Goal: Task Accomplishment & Management: Use online tool/utility

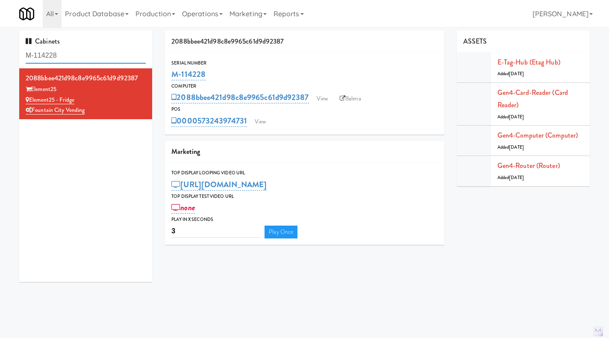
click at [69, 53] on input "M-114228" at bounding box center [86, 56] width 120 height 16
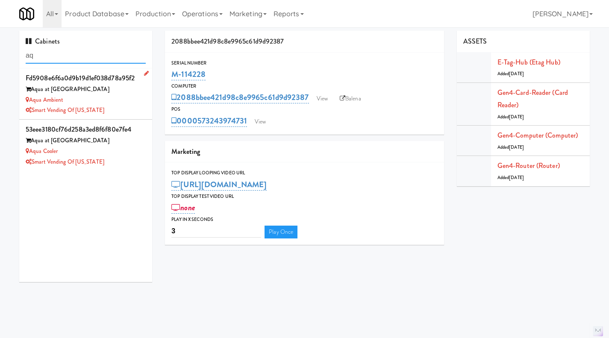
type input "aq"
click at [119, 103] on div "Aqua Ambient" at bounding box center [86, 100] width 120 height 11
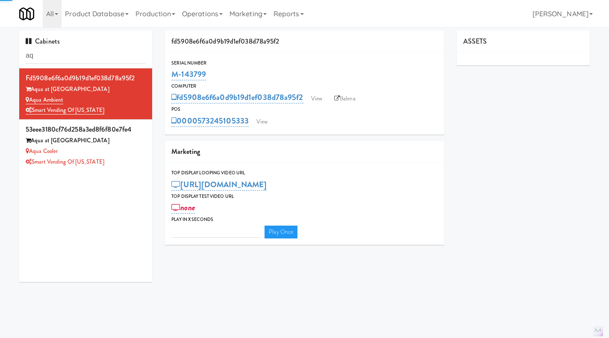
type input "3"
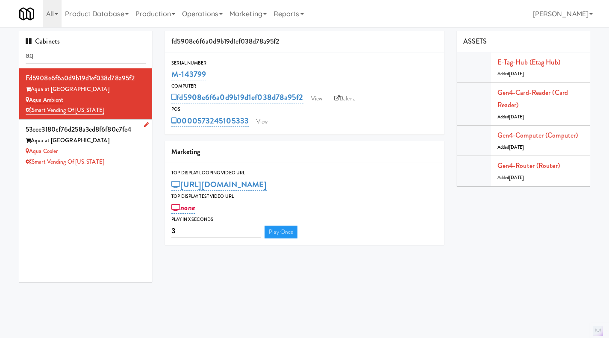
click at [120, 159] on div "Smart Vending of [US_STATE]" at bounding box center [86, 162] width 120 height 11
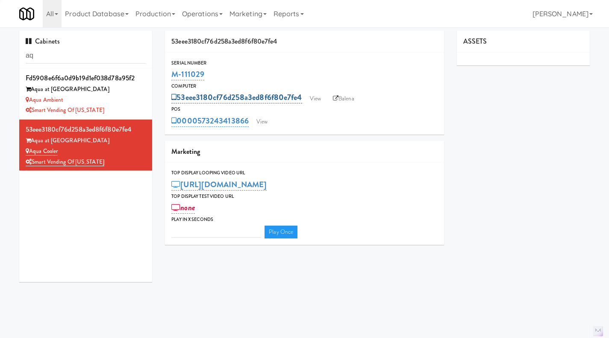
type input "3"
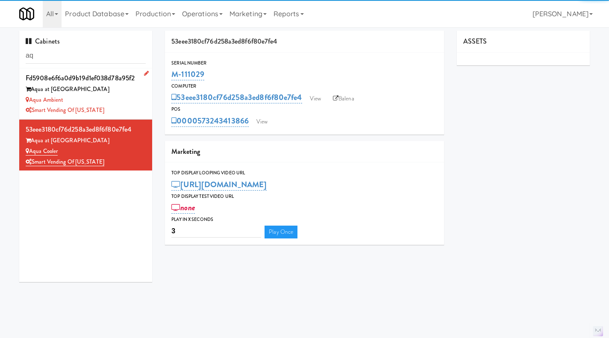
click at [136, 101] on div "Aqua Ambient" at bounding box center [86, 100] width 120 height 11
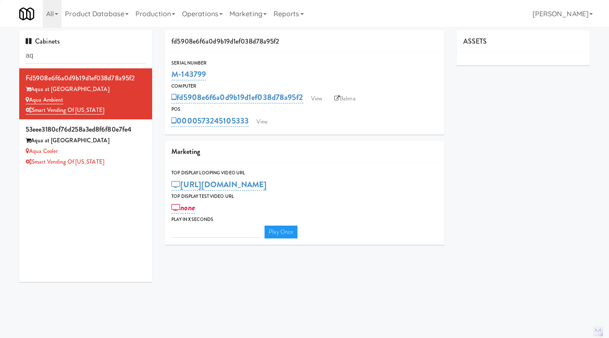
type input "3"
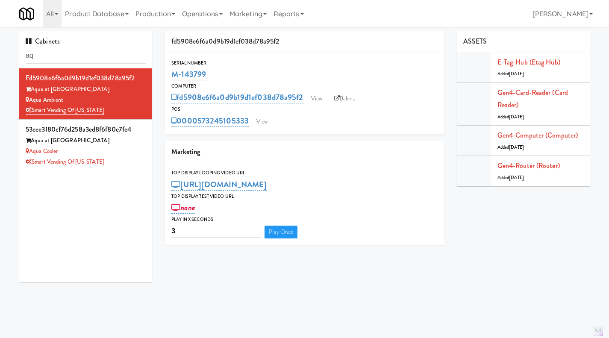
drag, startPoint x: 194, startPoint y: 83, endPoint x: 166, endPoint y: 75, distance: 28.7
click at [166, 75] on div "Serial Number M-143799" at bounding box center [304, 70] width 279 height 23
copy link "M-143799"
click at [130, 156] on div "Aqua Cooler" at bounding box center [86, 151] width 120 height 11
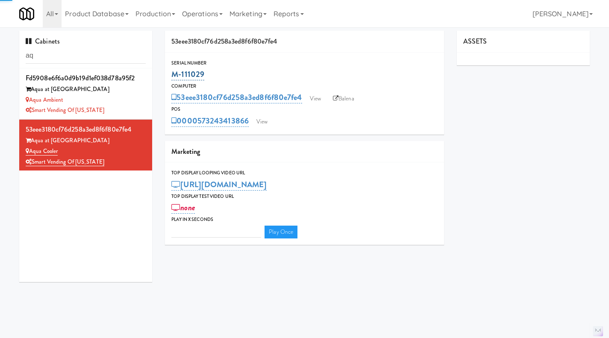
type input "3"
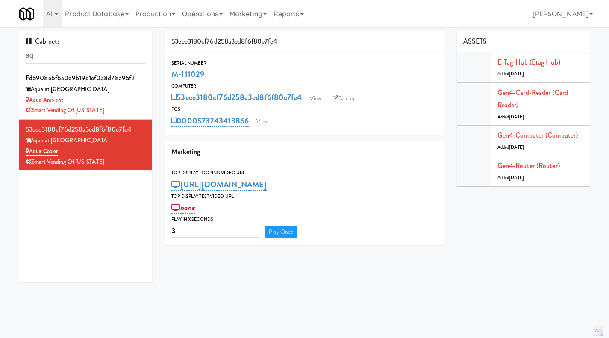
drag, startPoint x: 216, startPoint y: 74, endPoint x: 162, endPoint y: 79, distance: 54.6
click at [162, 79] on div "53eee3180cf76d258a3ed8f6f80e7fe4 Serial Number M-111029 Computer 53eee3180cf76d…" at bounding box center [305, 141] width 292 height 221
copy link "M-111029"
click at [123, 92] on div "Aqua at [GEOGRAPHIC_DATA]" at bounding box center [86, 89] width 120 height 11
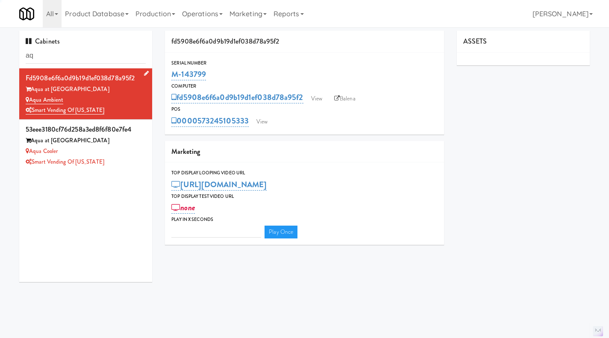
type input "3"
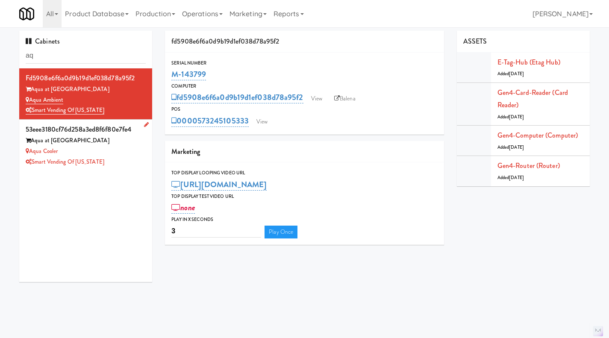
click at [128, 159] on div "Smart Vending of [US_STATE]" at bounding box center [86, 162] width 120 height 11
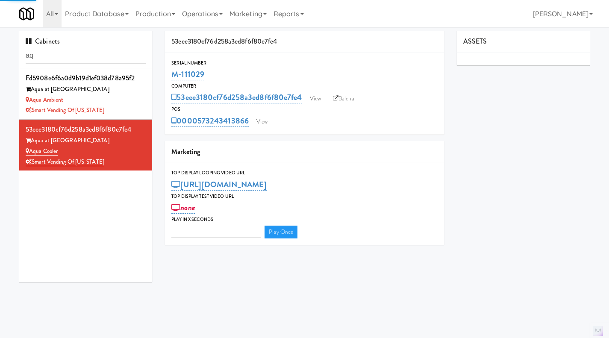
type input "3"
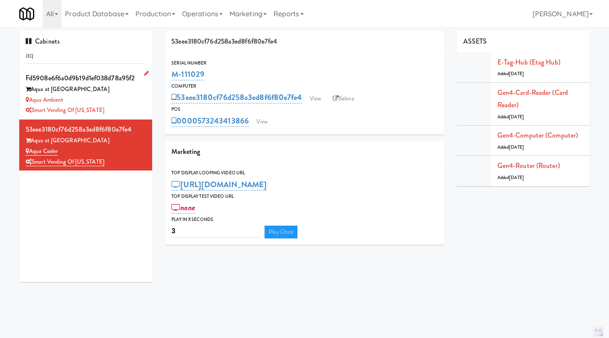
click at [109, 103] on div "Aqua Ambient" at bounding box center [86, 100] width 120 height 11
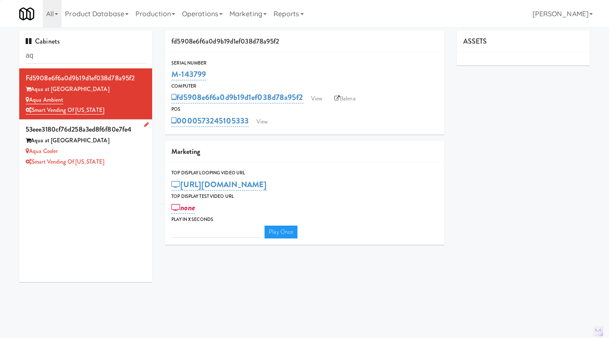
type input "3"
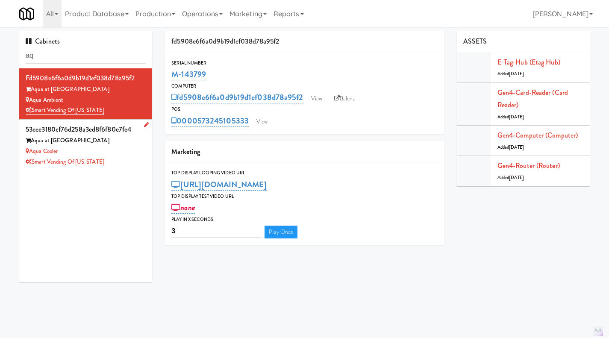
click at [116, 166] on div "Smart Vending of [US_STATE]" at bounding box center [86, 162] width 120 height 11
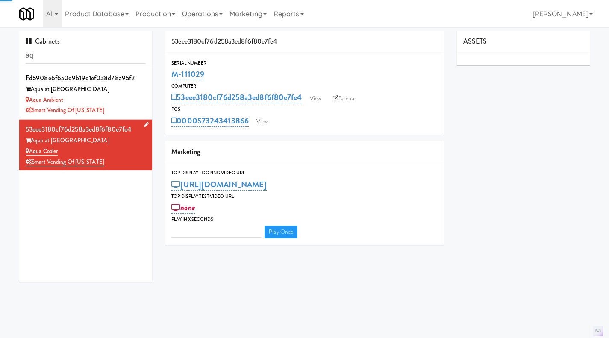
type input "3"
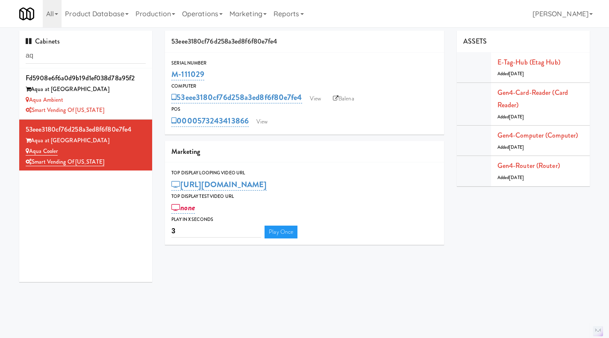
drag, startPoint x: 214, startPoint y: 75, endPoint x: 170, endPoint y: 75, distance: 44.0
click at [170, 75] on div "Serial Number M-111029" at bounding box center [304, 70] width 279 height 23
copy link "M-111029"
click at [138, 98] on div "Aqua Ambient" at bounding box center [86, 100] width 120 height 11
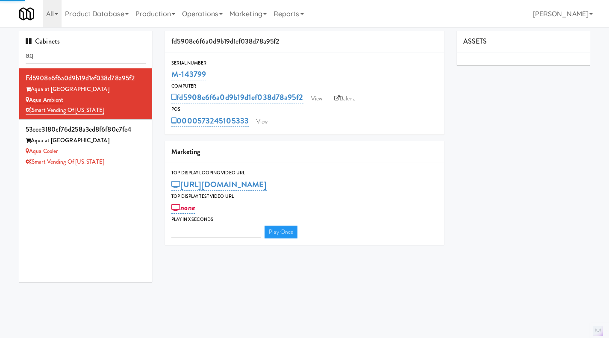
type input "3"
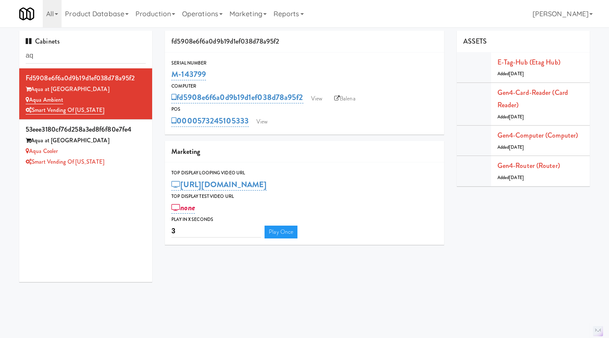
drag, startPoint x: 197, startPoint y: 74, endPoint x: 171, endPoint y: 74, distance: 25.2
click at [171, 74] on div "M-143799" at bounding box center [304, 74] width 266 height 15
copy link "M-143799"
click at [116, 150] on div "Aqua Cooler" at bounding box center [86, 151] width 120 height 11
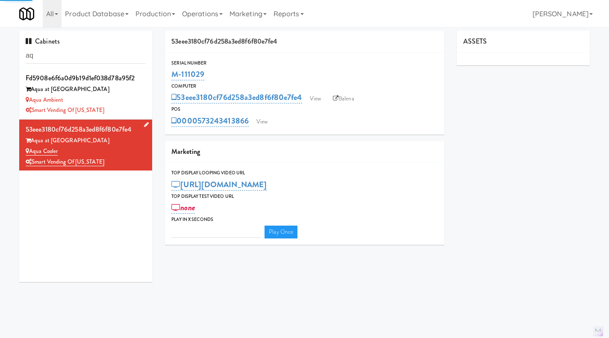
type input "3"
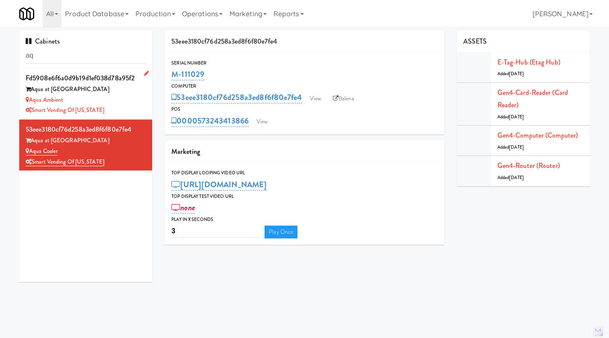
click at [114, 99] on div "Aqua Ambient" at bounding box center [86, 100] width 120 height 11
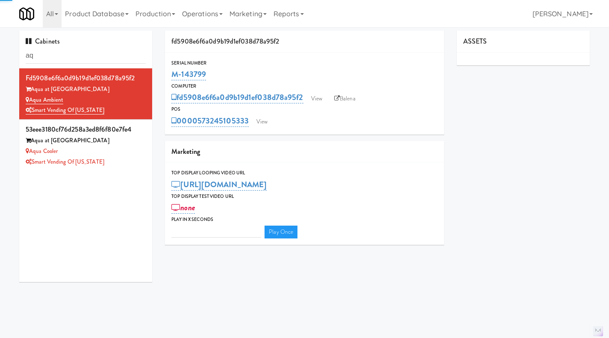
type input "3"
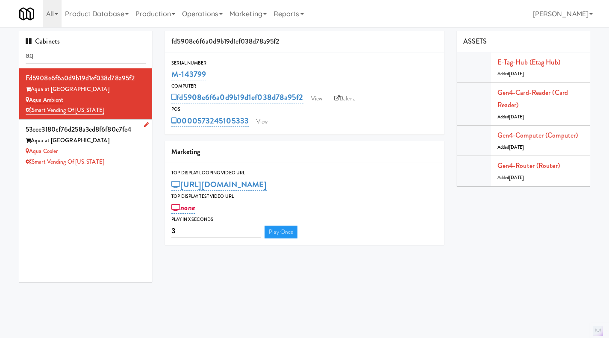
click at [127, 159] on div "Smart Vending of [US_STATE]" at bounding box center [86, 162] width 120 height 11
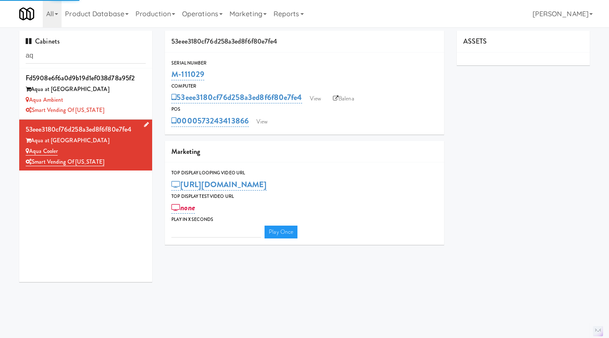
type input "3"
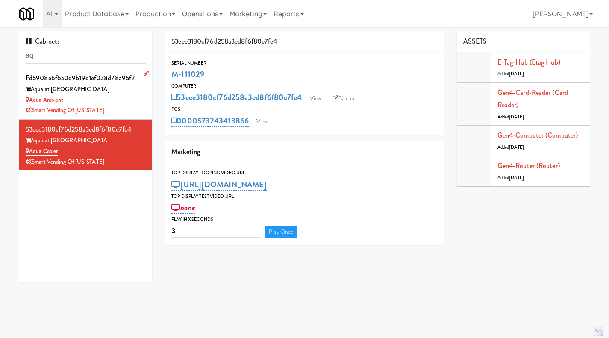
click at [120, 103] on div "Aqua Ambient" at bounding box center [86, 100] width 120 height 11
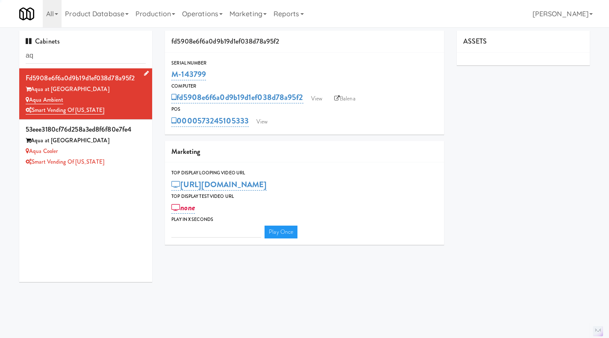
type input "3"
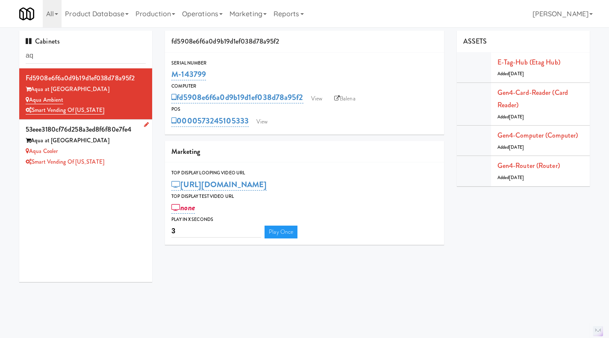
click at [129, 162] on div "Smart Vending of [US_STATE]" at bounding box center [86, 162] width 120 height 11
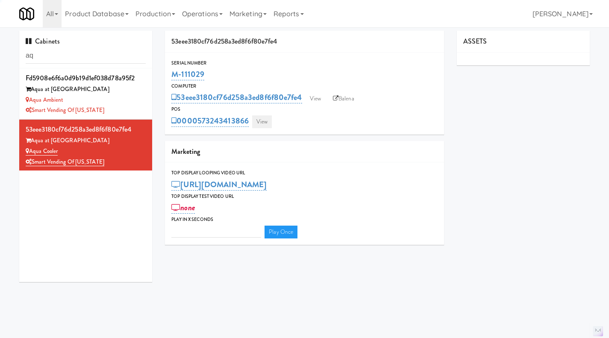
type input "3"
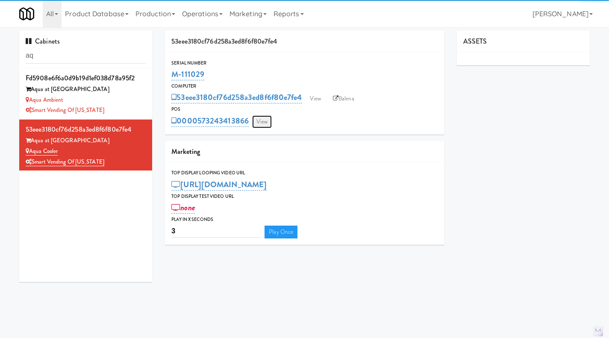
click at [265, 124] on link "View" at bounding box center [262, 121] width 20 height 13
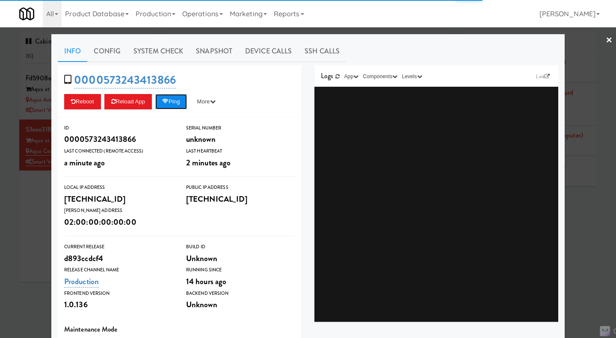
click at [179, 101] on button "Ping" at bounding box center [171, 101] width 32 height 15
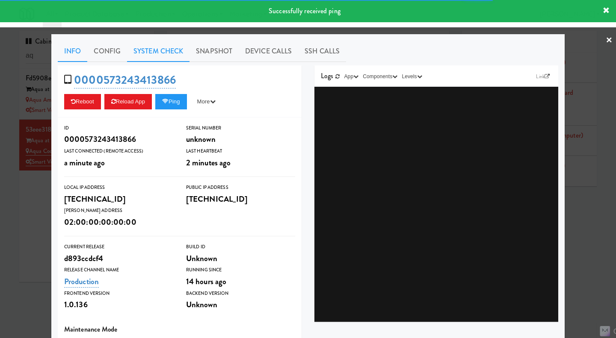
click at [168, 53] on link "System Check" at bounding box center [158, 51] width 62 height 21
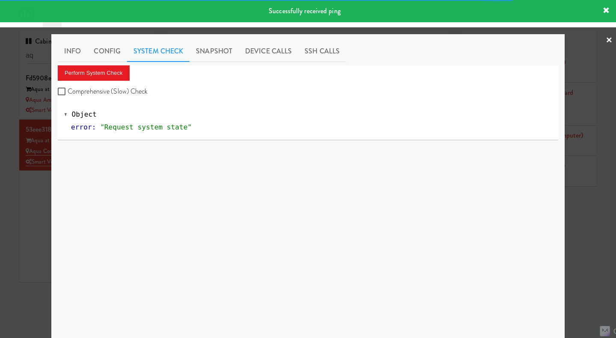
click at [124, 92] on label "Comprehensive (Slow) Check" at bounding box center [103, 91] width 90 height 13
click at [68, 92] on input "Comprehensive (Slow) Check" at bounding box center [63, 91] width 10 height 7
checkbox input "true"
click at [109, 77] on button "Perform System Check" at bounding box center [94, 72] width 72 height 15
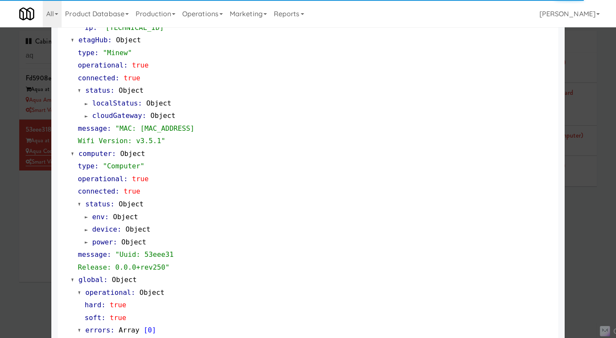
scroll to position [717, 0]
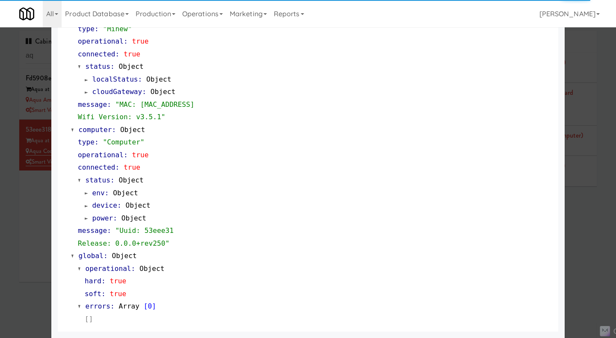
click at [588, 265] on div at bounding box center [308, 169] width 616 height 338
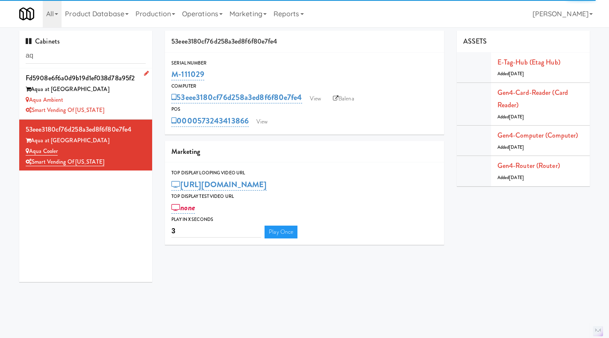
click at [127, 100] on div "Aqua Ambient" at bounding box center [86, 100] width 120 height 11
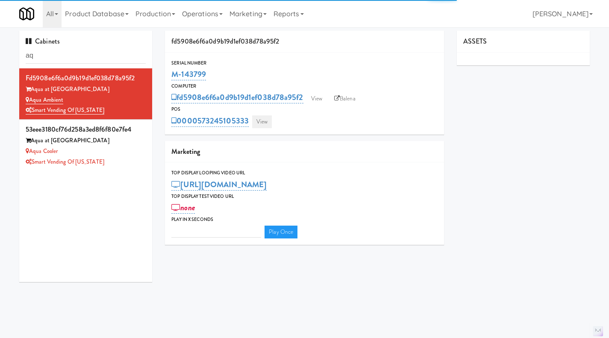
type input "3"
click at [264, 121] on link "View" at bounding box center [262, 121] width 20 height 13
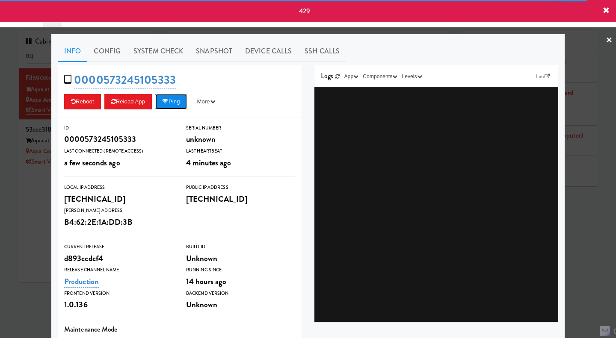
click at [181, 104] on button "Ping" at bounding box center [171, 101] width 32 height 15
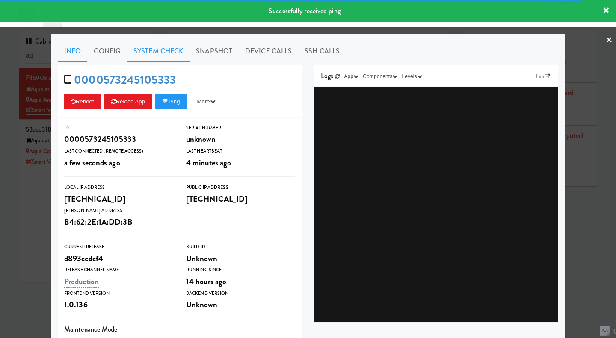
click at [154, 51] on link "System Check" at bounding box center [158, 51] width 62 height 21
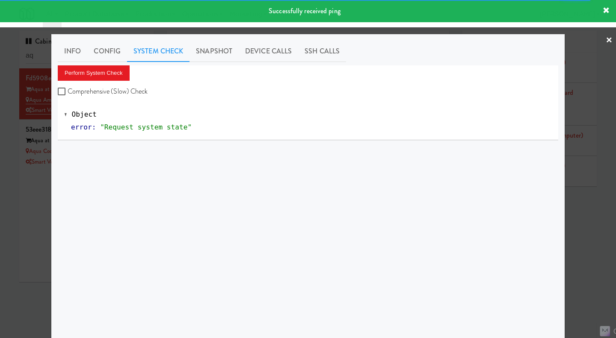
click at [117, 87] on label "Comprehensive (Slow) Check" at bounding box center [103, 91] width 90 height 13
click at [68, 88] on input "Comprehensive (Slow) Check" at bounding box center [63, 91] width 10 height 7
checkbox input "true"
click at [106, 73] on button "Perform System Check" at bounding box center [94, 72] width 72 height 15
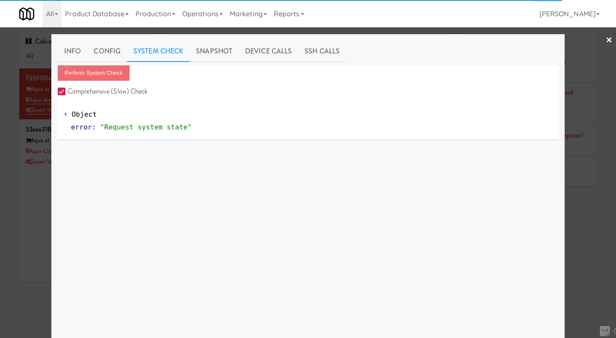
click at [588, 218] on div at bounding box center [308, 169] width 616 height 338
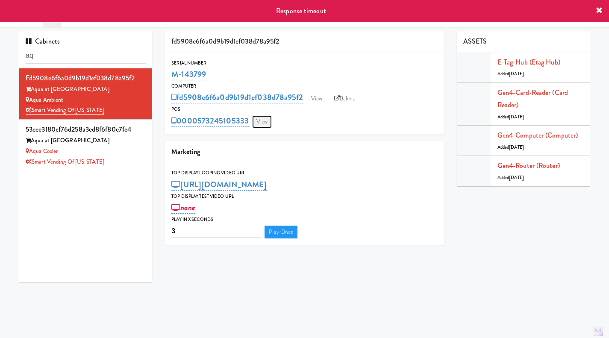
click at [264, 121] on link "View" at bounding box center [262, 121] width 20 height 13
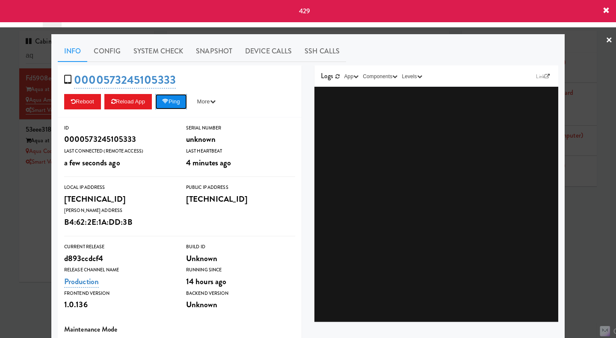
click at [172, 104] on button "Ping" at bounding box center [171, 101] width 32 height 15
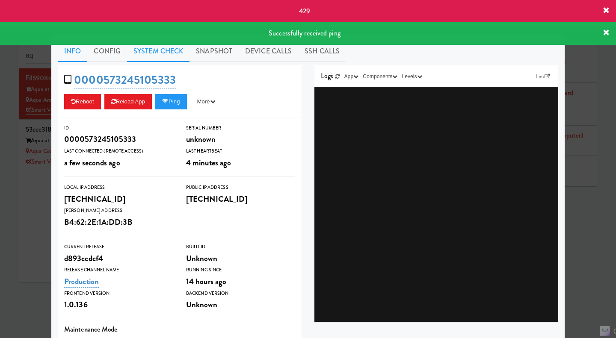
click at [158, 50] on link "System Check" at bounding box center [158, 51] width 62 height 21
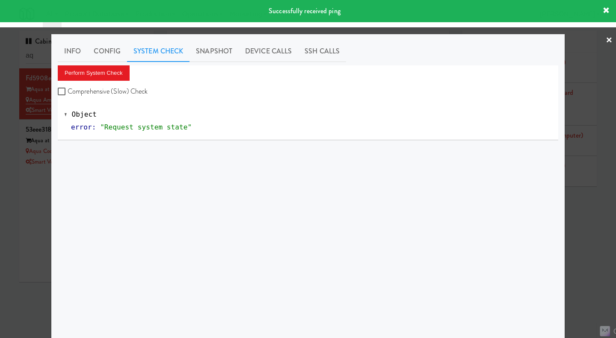
click at [98, 88] on label "Comprehensive (Slow) Check" at bounding box center [103, 91] width 90 height 13
click at [68, 88] on input "Comprehensive (Slow) Check" at bounding box center [63, 91] width 10 height 7
checkbox input "true"
click at [94, 71] on button "Perform System Check" at bounding box center [94, 72] width 72 height 15
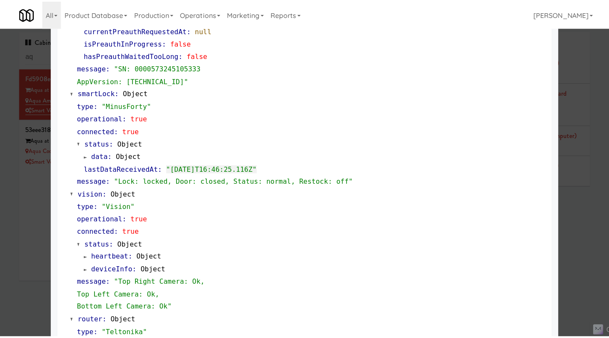
scroll to position [171, 0]
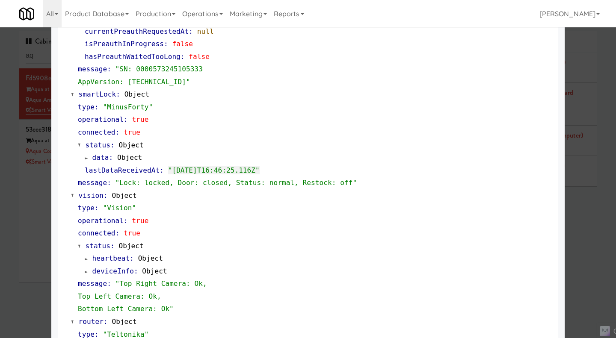
click at [22, 200] on div at bounding box center [308, 169] width 616 height 338
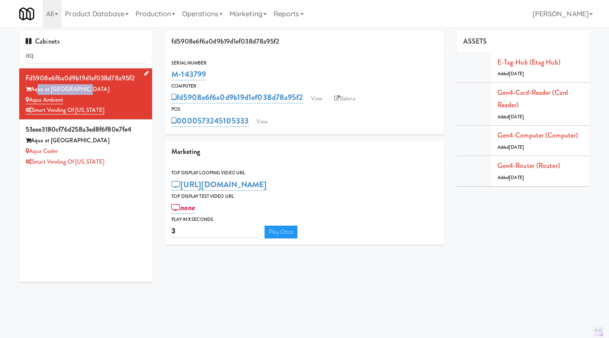
drag, startPoint x: 82, startPoint y: 89, endPoint x: 35, endPoint y: 89, distance: 47.0
click at [35, 89] on div "Aqua at [GEOGRAPHIC_DATA]" at bounding box center [86, 89] width 120 height 11
click at [73, 50] on input "aq" at bounding box center [86, 56] width 120 height 16
drag, startPoint x: 76, startPoint y: 97, endPoint x: 32, endPoint y: 91, distance: 44.1
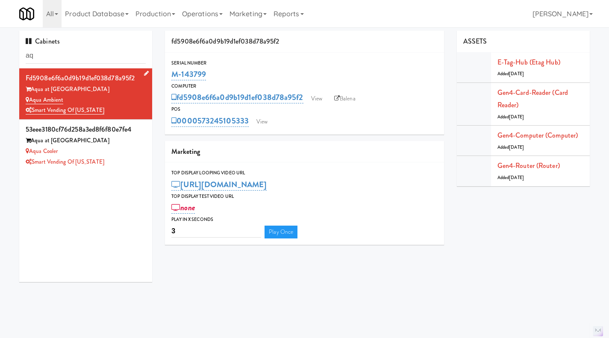
click at [32, 91] on div "fd5908e6f6a0d9b19d1ef038d78a95f2 Aqua at 25th Street Aqua Ambient Smart Vending…" at bounding box center [86, 94] width 120 height 44
copy div "Aqua at [GEOGRAPHIC_DATA]"
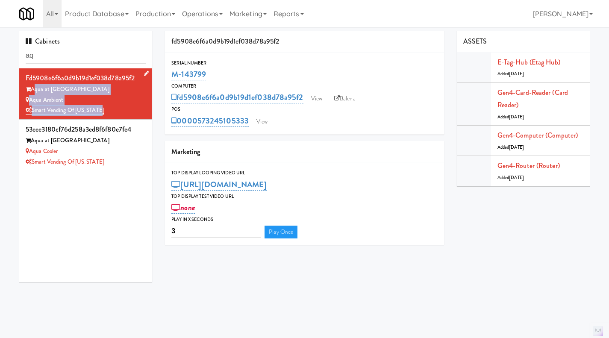
drag, startPoint x: 105, startPoint y: 109, endPoint x: 32, endPoint y: 91, distance: 74.9
click at [32, 91] on div "fd5908e6f6a0d9b19d1ef038d78a95f2 Aqua at 25th Street Aqua Ambient Smart Vending…" at bounding box center [86, 94] width 120 height 44
copy div "Aqua at [GEOGRAPHIC_DATA] Aqua Ambient Smart Vending of [US_STATE]"
click at [49, 54] on input "aq" at bounding box center [86, 56] width 120 height 16
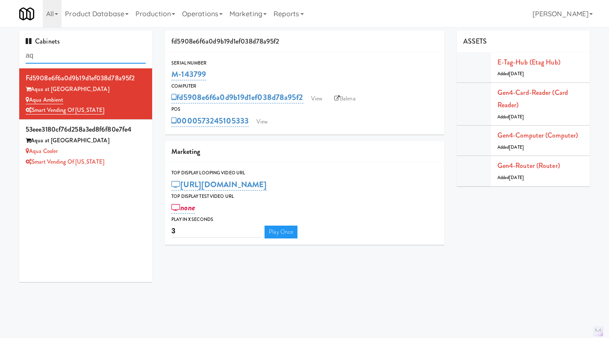
click at [49, 54] on input "aq" at bounding box center [86, 56] width 120 height 16
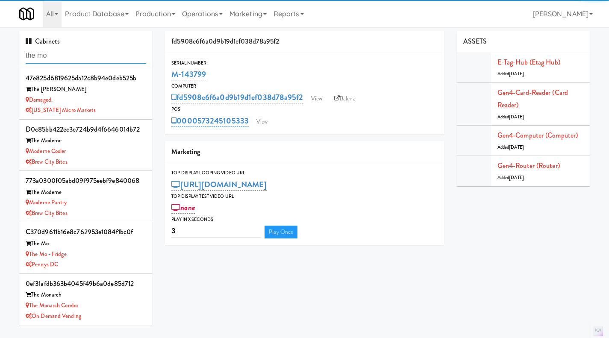
type input "the mo"
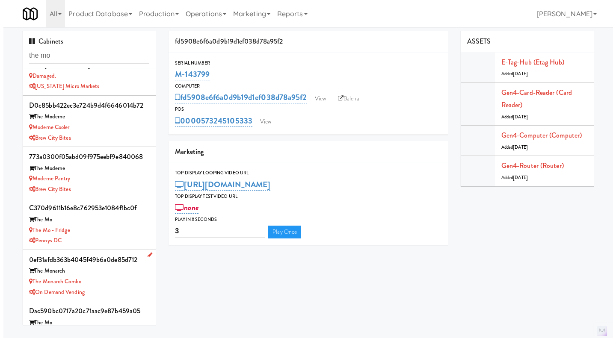
scroll to position [52, 0]
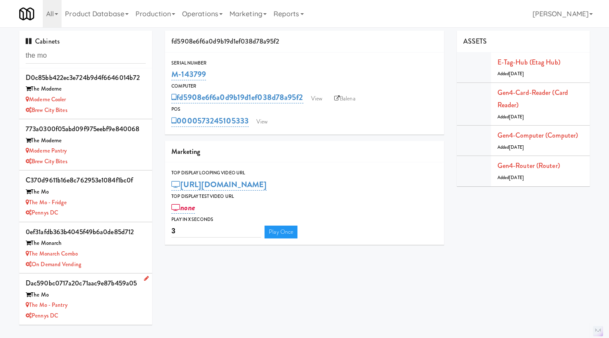
click at [97, 308] on div "The Mo - Pantry" at bounding box center [86, 305] width 120 height 11
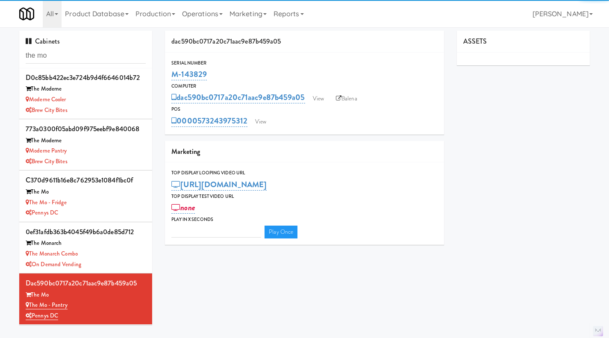
type input "3"
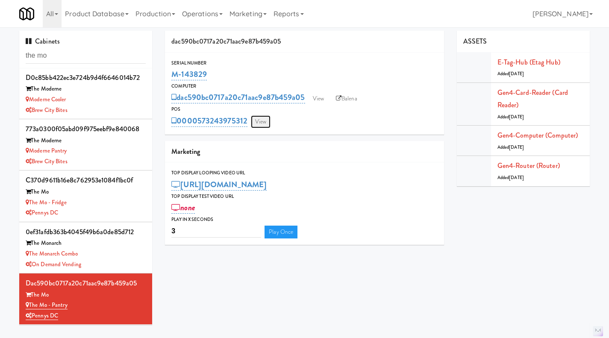
click at [262, 123] on link "View" at bounding box center [261, 121] width 20 height 13
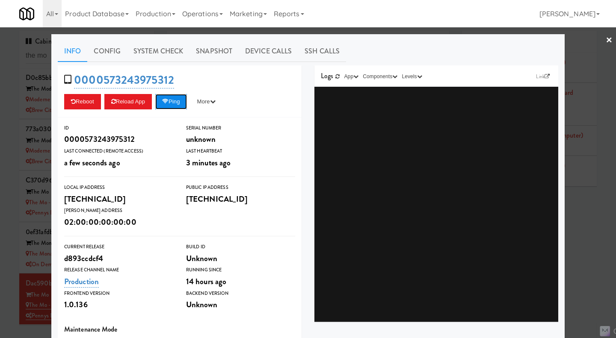
click at [169, 104] on button "Ping" at bounding box center [171, 101] width 32 height 15
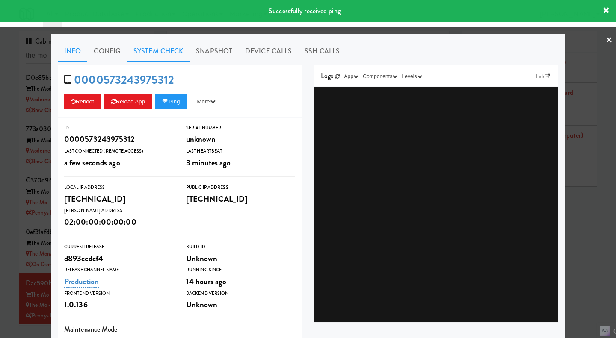
click at [162, 53] on link "System Check" at bounding box center [158, 51] width 62 height 21
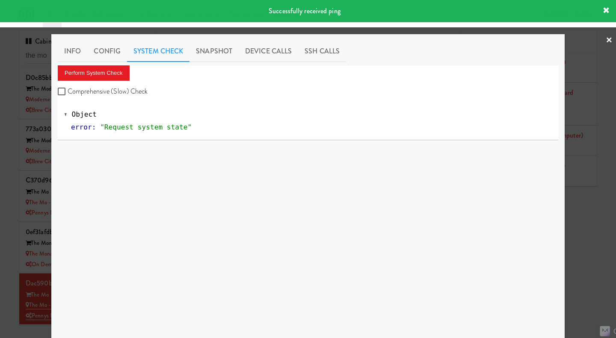
click at [115, 90] on label "Comprehensive (Slow) Check" at bounding box center [103, 91] width 90 height 13
click at [68, 90] on input "Comprehensive (Slow) Check" at bounding box center [63, 91] width 10 height 7
checkbox input "true"
click at [103, 74] on button "Perform System Check" at bounding box center [94, 72] width 72 height 15
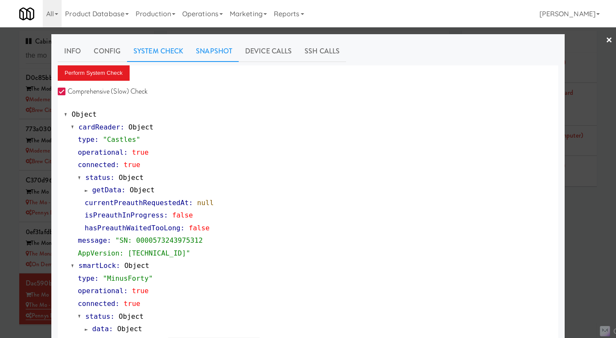
click at [217, 53] on link "Snapshot" at bounding box center [213, 51] width 49 height 21
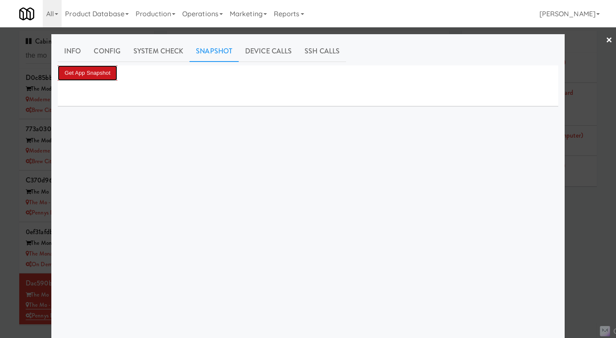
click at [97, 77] on button "Get App Snapshot" at bounding box center [87, 72] width 59 height 15
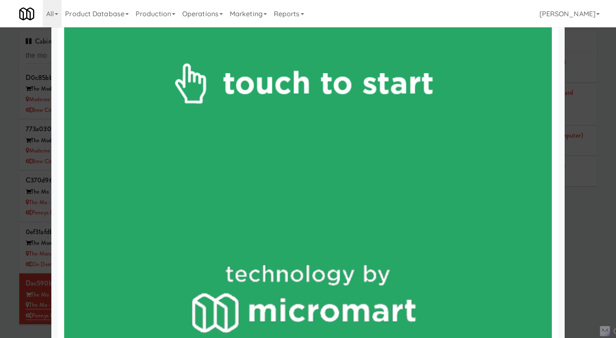
scroll to position [628, 0]
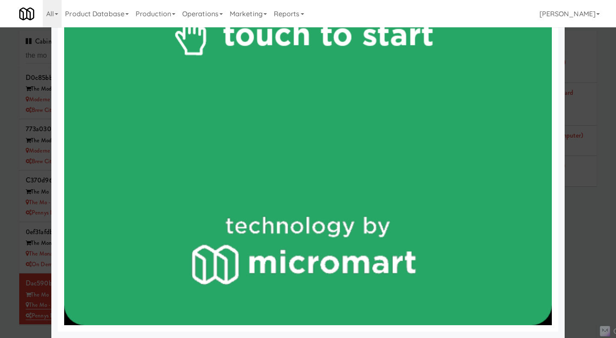
click at [580, 233] on div at bounding box center [308, 169] width 616 height 338
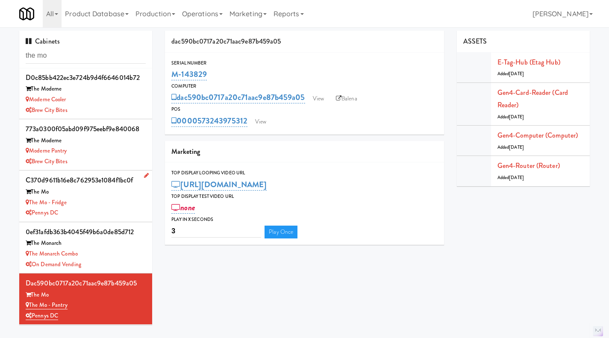
click at [86, 208] on div "Pennys DC" at bounding box center [86, 213] width 120 height 11
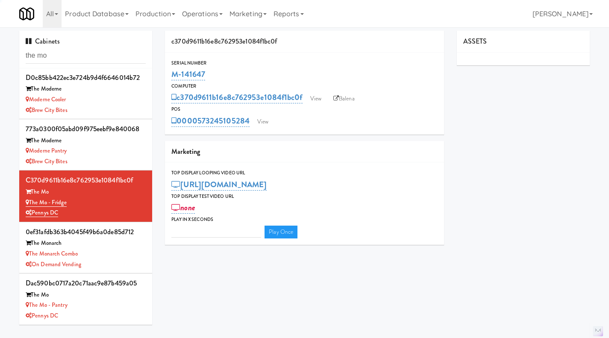
type input "3"
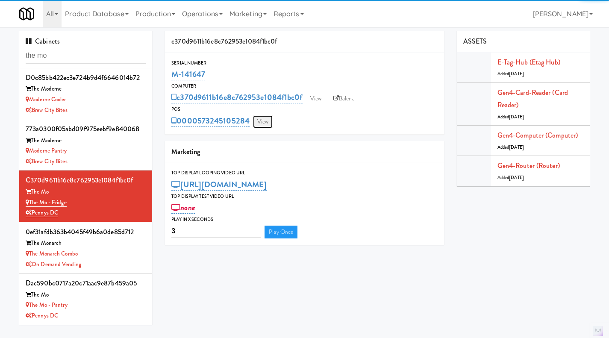
click at [262, 124] on link "View" at bounding box center [263, 121] width 20 height 13
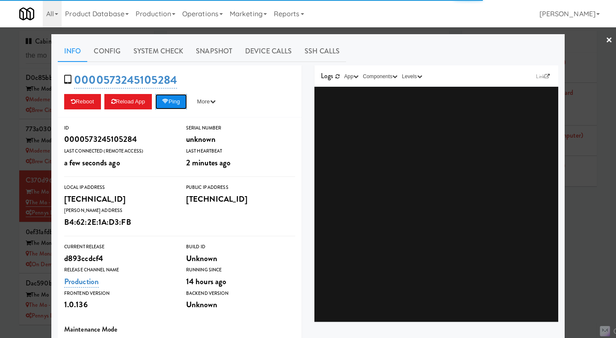
click at [172, 103] on button "Ping" at bounding box center [171, 101] width 32 height 15
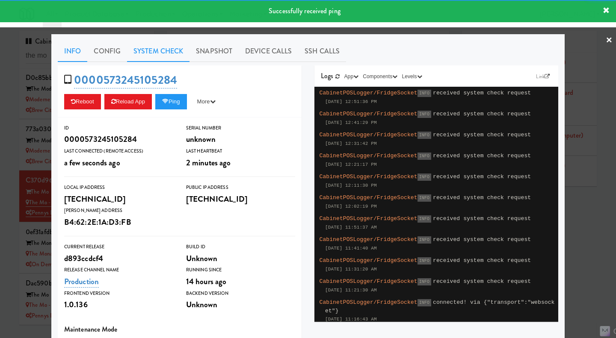
click at [161, 54] on link "System Check" at bounding box center [158, 51] width 62 height 21
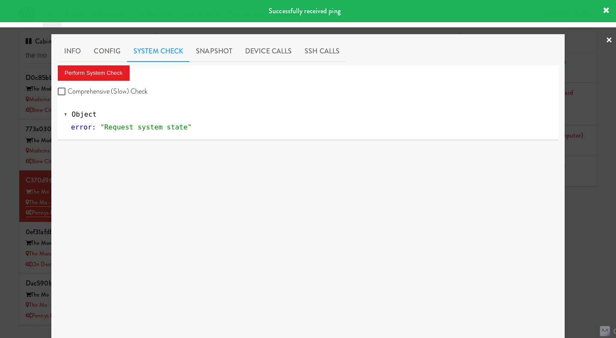
click at [113, 90] on label "Comprehensive (Slow) Check" at bounding box center [103, 91] width 90 height 13
click at [68, 90] on input "Comprehensive (Slow) Check" at bounding box center [63, 91] width 10 height 7
checkbox input "true"
click at [106, 73] on button "Perform System Check" at bounding box center [94, 72] width 72 height 15
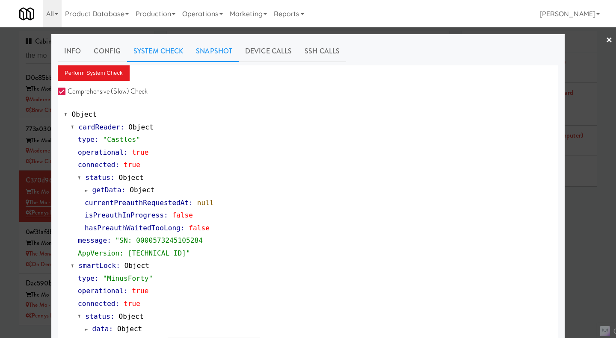
drag, startPoint x: 201, startPoint y: 56, endPoint x: 209, endPoint y: 57, distance: 7.7
click at [201, 56] on link "Snapshot" at bounding box center [213, 51] width 49 height 21
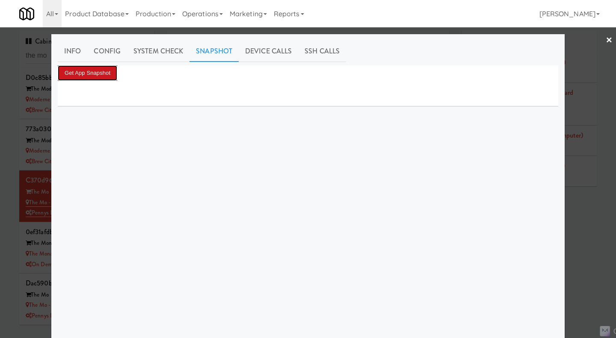
click at [106, 77] on button "Get App Snapshot" at bounding box center [87, 72] width 59 height 15
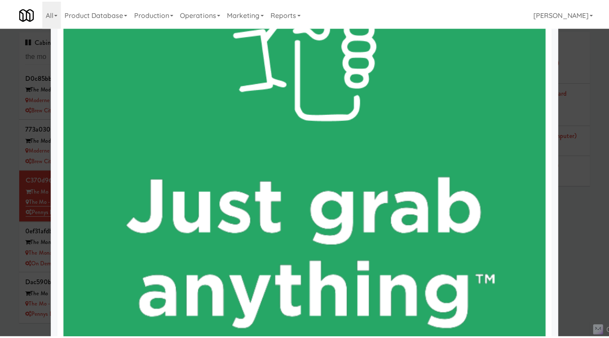
scroll to position [256, 0]
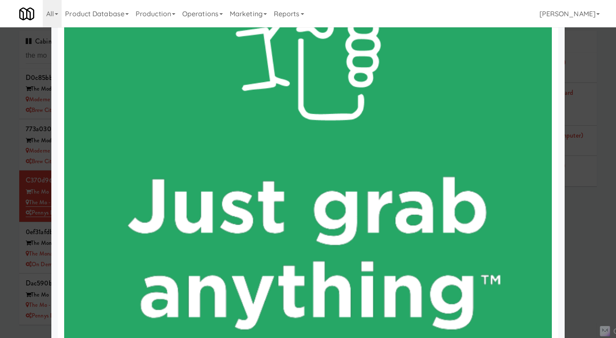
click at [577, 236] on div at bounding box center [308, 169] width 616 height 338
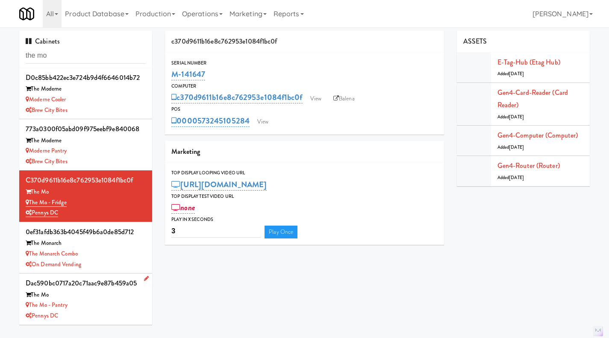
click at [114, 312] on div "Pennys DC" at bounding box center [86, 316] width 120 height 11
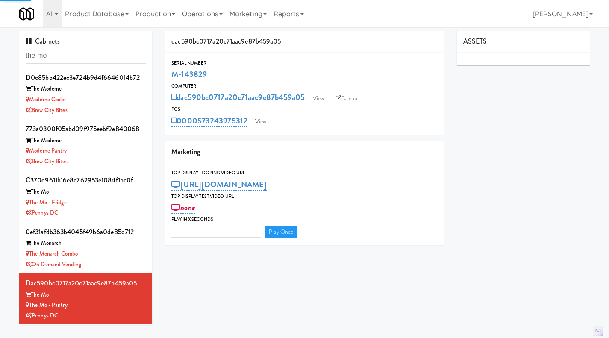
type input "3"
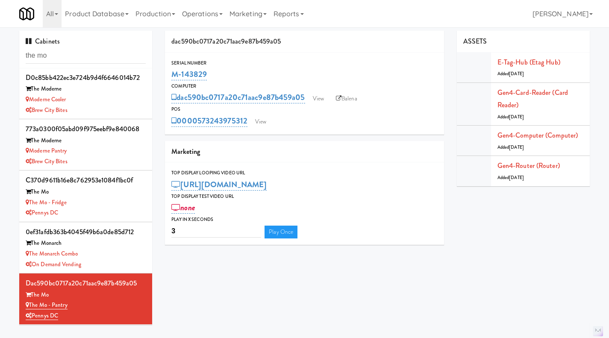
drag, startPoint x: 211, startPoint y: 80, endPoint x: 152, endPoint y: 80, distance: 59.0
click at [152, 80] on div "Cabinets the mo 47e825d6819625da12c8b94e0deb525b The [PERSON_NAME] Damaged. [US…" at bounding box center [305, 181] width 584 height 301
click at [249, 71] on div "M-143829" at bounding box center [304, 74] width 266 height 15
click at [228, 73] on div "M-143829" at bounding box center [304, 74] width 266 height 15
drag, startPoint x: 224, startPoint y: 73, endPoint x: 170, endPoint y: 76, distance: 54.4
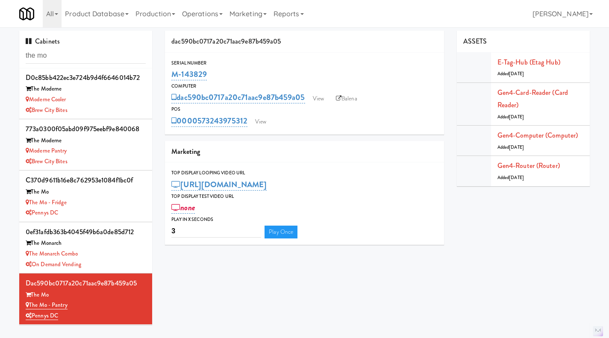
click at [170, 76] on div "Serial Number M-143829" at bounding box center [304, 70] width 279 height 23
drag, startPoint x: 251, startPoint y: 131, endPoint x: 198, endPoint y: 126, distance: 53.2
click at [198, 126] on div "Serial Number M-143829 Computer dac590bc0717a20c71aac9e87b459a05 View Balena PO…" at bounding box center [304, 94] width 279 height 82
copy link "573243975312"
click at [103, 212] on div "Pennys DC" at bounding box center [86, 213] width 120 height 11
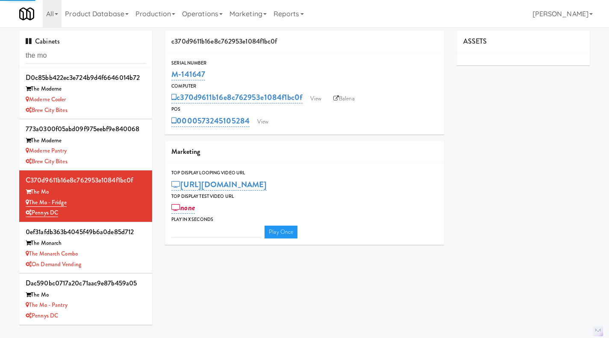
type input "3"
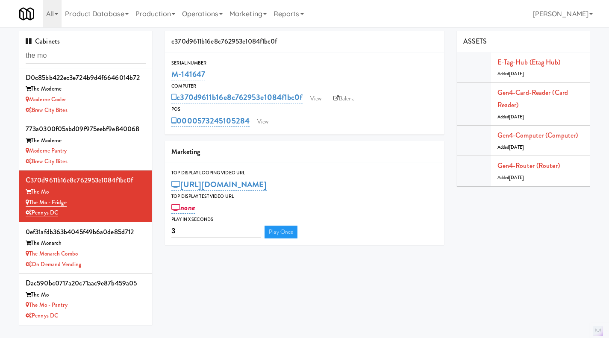
drag, startPoint x: 250, startPoint y: 130, endPoint x: 199, endPoint y: 128, distance: 50.9
click at [199, 128] on div "Serial Number M-141647 Computer c370d9611b16e8c762953e1084f1bc0f View Balena PO…" at bounding box center [304, 94] width 279 height 82
copy link "573245105284"
